Goal: Find specific page/section: Find specific page/section

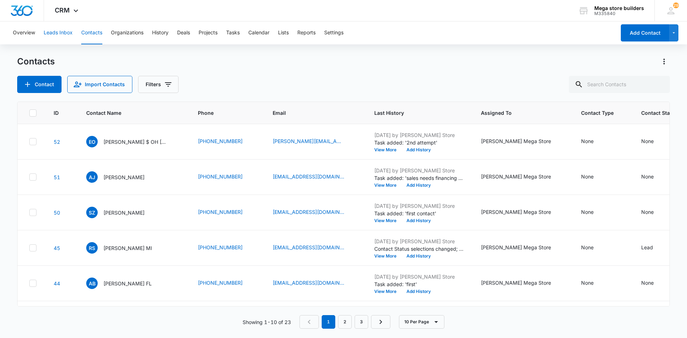
click at [59, 31] on button "Leads Inbox" at bounding box center [58, 32] width 29 height 23
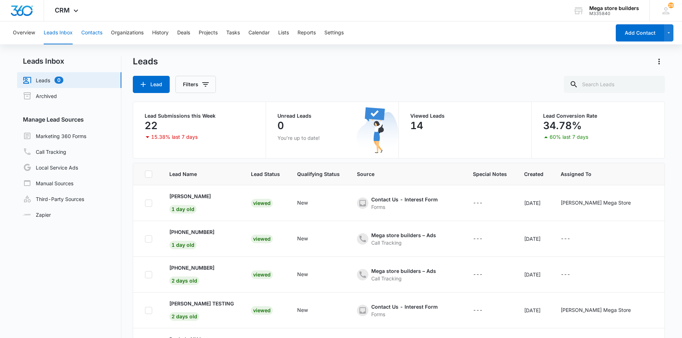
click at [97, 32] on button "Contacts" at bounding box center [91, 32] width 21 height 23
